Goal: Navigation & Orientation: Find specific page/section

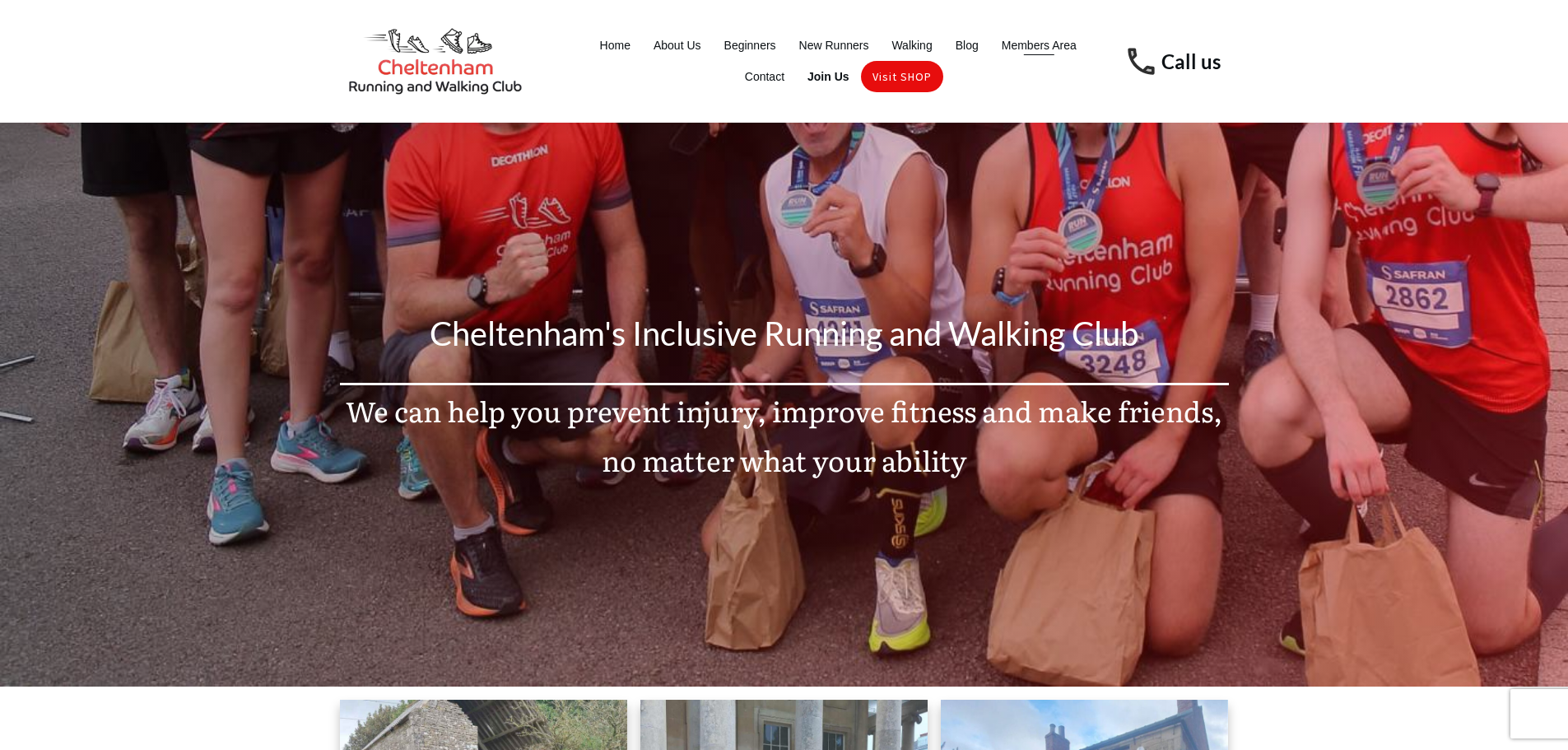
click at [1023, 37] on span "Members Area" at bounding box center [1039, 45] width 75 height 23
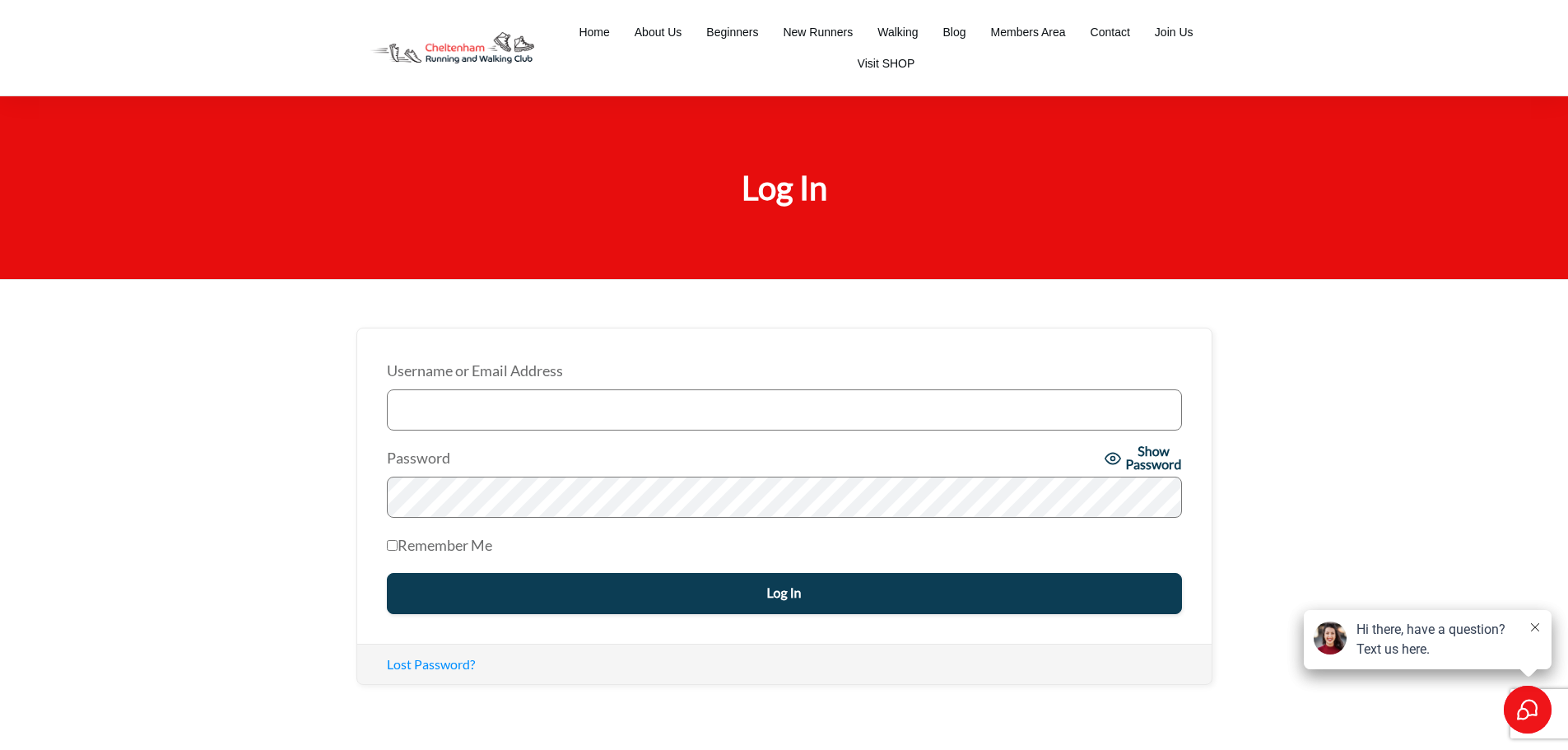
type input "timothy@chewedleashphotography.com"
click at [783, 606] on input "Log In" at bounding box center [784, 593] width 795 height 41
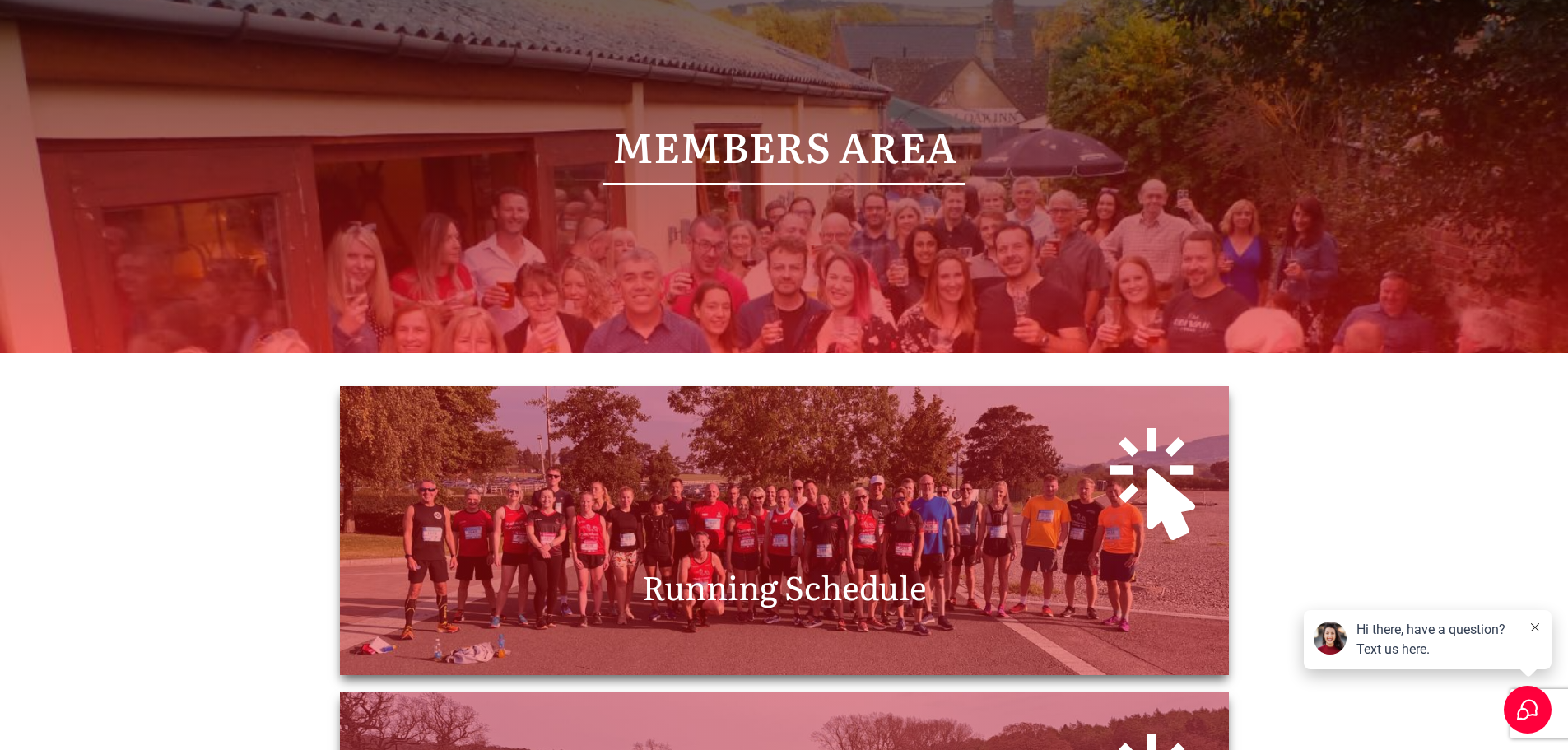
scroll to position [412, 0]
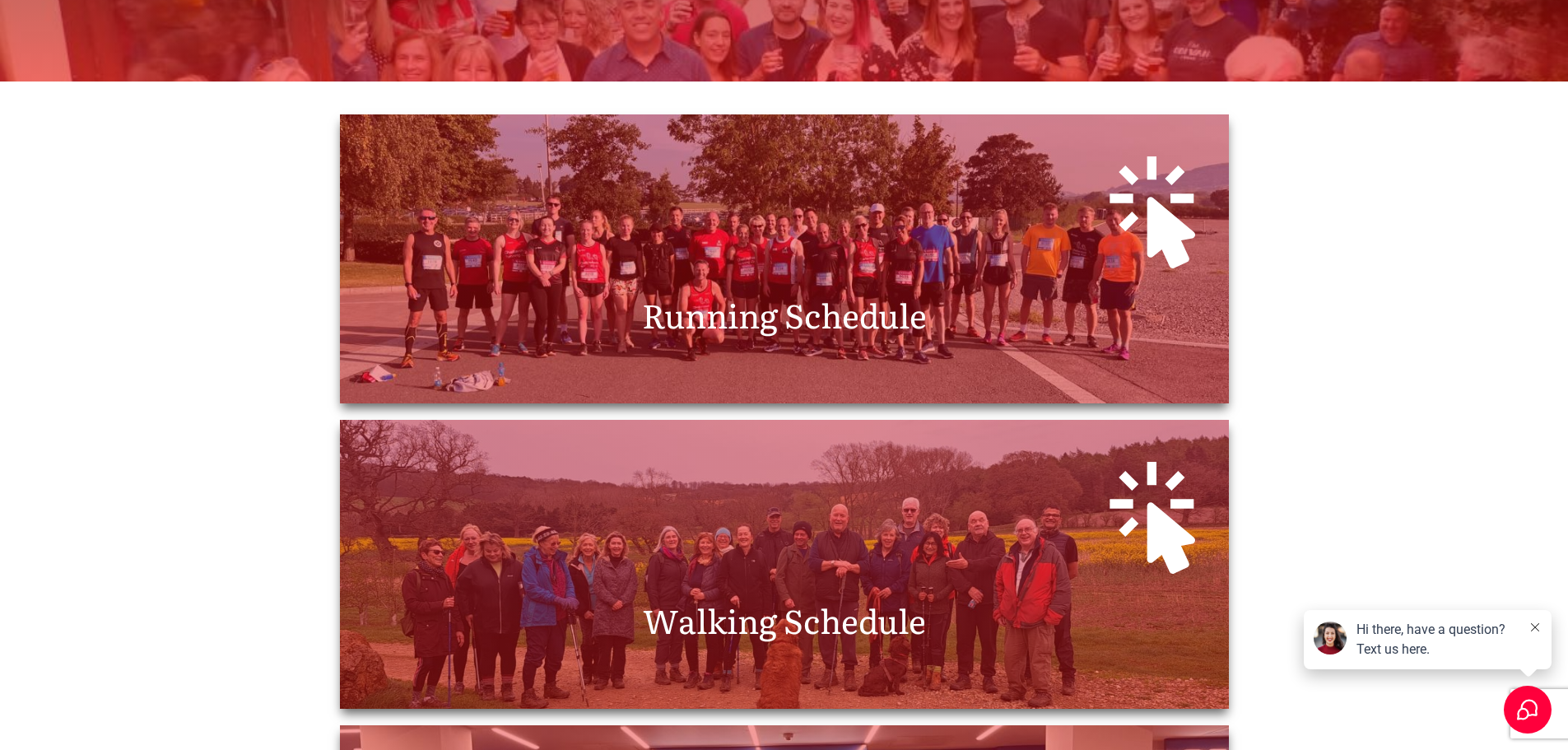
click at [743, 319] on span "Running Schedule" at bounding box center [784, 313] width 285 height 49
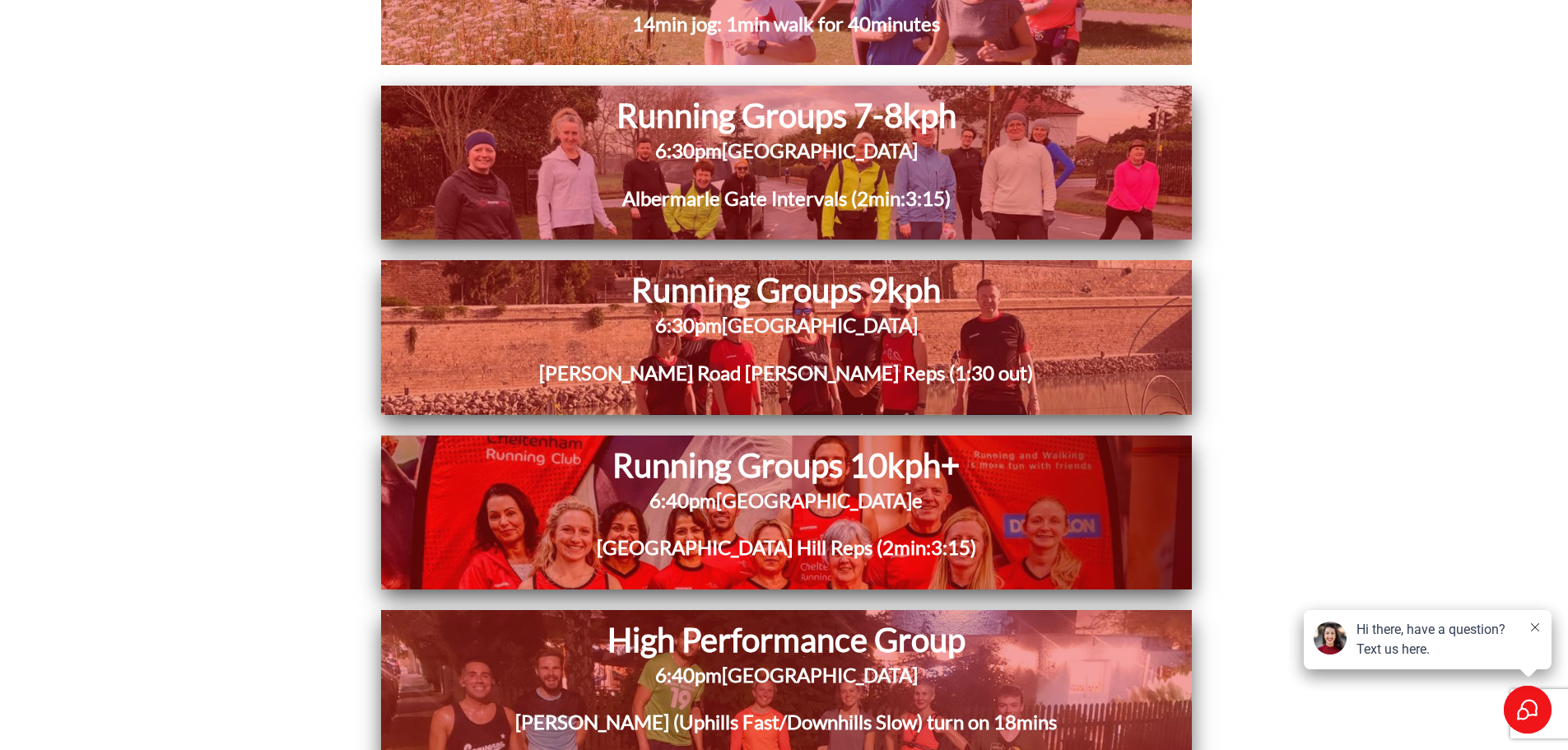
scroll to position [3212, 0]
